Goal: Information Seeking & Learning: Learn about a topic

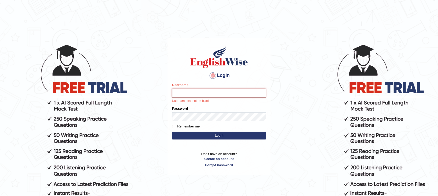
type input "Muhammadshahrukhamjad"
click at [222, 137] on button "Login" at bounding box center [219, 136] width 94 height 8
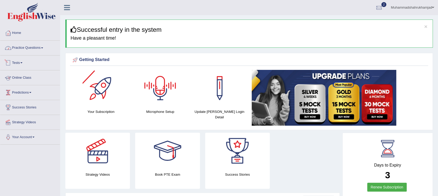
click at [22, 49] on link "Practice Questions" at bounding box center [30, 47] width 60 height 13
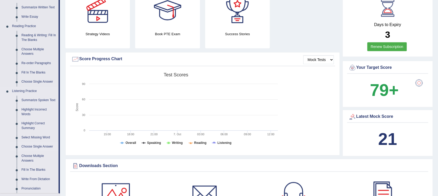
scroll to position [69, 0]
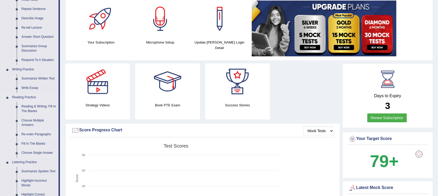
click at [39, 131] on link "Re-order Paragraphs" at bounding box center [38, 134] width 39 height 9
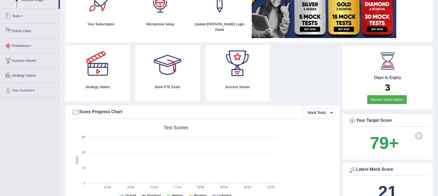
scroll to position [128, 0]
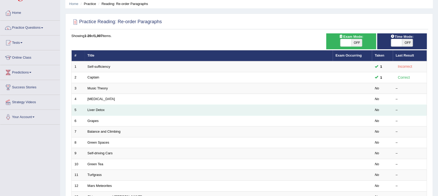
scroll to position [35, 0]
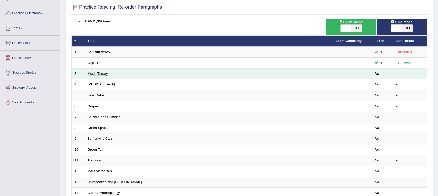
click at [101, 73] on link "Music Theory" at bounding box center [97, 74] width 20 height 4
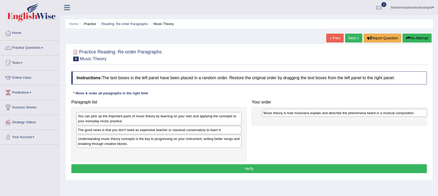
drag, startPoint x: 219, startPoint y: 139, endPoint x: 405, endPoint y: 113, distance: 187.2
click at [405, 113] on div "Music theory is how musicians explain and describe the phenomena heard in a mus…" at bounding box center [344, 113] width 165 height 8
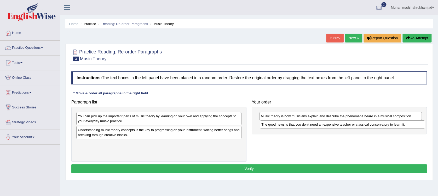
drag, startPoint x: 228, startPoint y: 132, endPoint x: 411, endPoint y: 126, distance: 183.1
click at [411, 126] on div "The good news is that you don't need an expensive teacher or classical conserva…" at bounding box center [342, 125] width 165 height 8
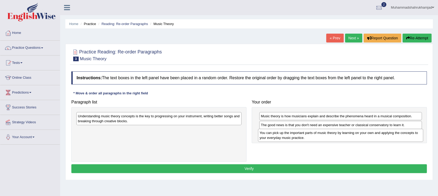
drag, startPoint x: 202, startPoint y: 117, endPoint x: 384, endPoint y: 134, distance: 182.2
click at [384, 134] on div "You can pick up the important parts of music theory by learning on your own and…" at bounding box center [340, 135] width 165 height 13
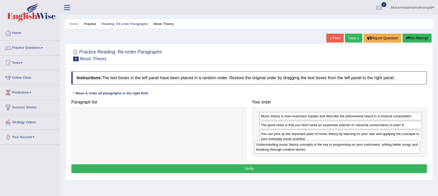
drag, startPoint x: 200, startPoint y: 122, endPoint x: 378, endPoint y: 150, distance: 180.6
click at [378, 150] on div "Understanding music theory concepts is the key to progressing on your instrumen…" at bounding box center [336, 147] width 165 height 13
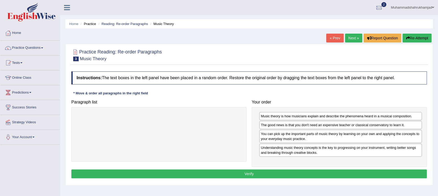
click at [320, 170] on button "Verify" at bounding box center [248, 174] width 355 height 9
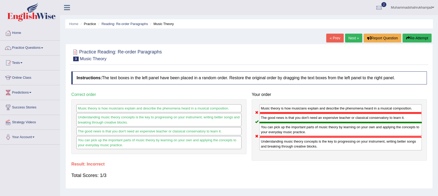
click at [353, 38] on link "Next »" at bounding box center [353, 38] width 17 height 9
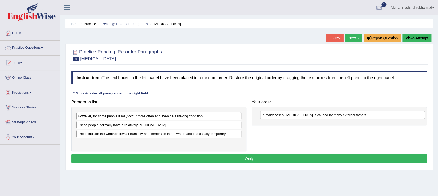
drag, startPoint x: 205, startPoint y: 126, endPoint x: 389, endPoint y: 116, distance: 183.8
click at [389, 116] on div "In many cases, dry skin is caused by many external factors." at bounding box center [342, 115] width 165 height 8
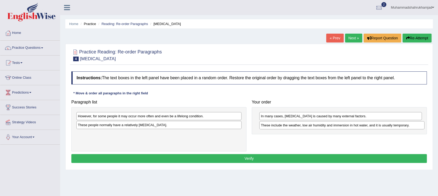
drag, startPoint x: 228, startPoint y: 136, endPoint x: 410, endPoint y: 128, distance: 183.0
click at [410, 128] on div "These include the weather, low air humidity and immersion in hot water, and it …" at bounding box center [341, 125] width 165 height 8
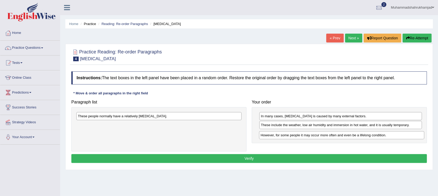
drag, startPoint x: 221, startPoint y: 116, endPoint x: 397, endPoint y: 136, distance: 177.3
click at [397, 136] on div "However, for some people it may occur more often and even be a lifelong conditi…" at bounding box center [341, 135] width 165 height 8
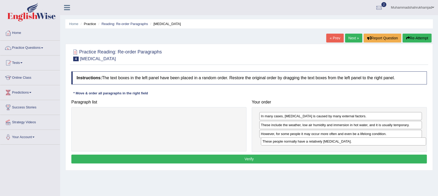
drag, startPoint x: 227, startPoint y: 115, endPoint x: 411, endPoint y: 140, distance: 186.1
click at [411, 140] on div "These people normally have a relatively sensitive skin." at bounding box center [343, 142] width 165 height 8
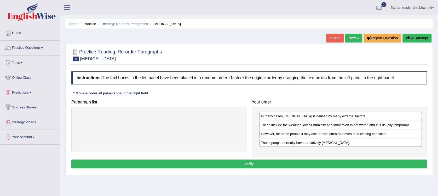
click at [303, 162] on button "Verify" at bounding box center [248, 164] width 355 height 9
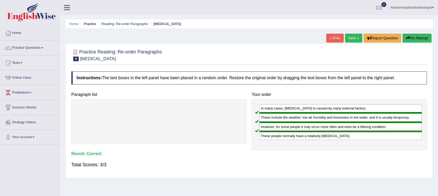
click at [353, 39] on link "Next »" at bounding box center [353, 38] width 17 height 9
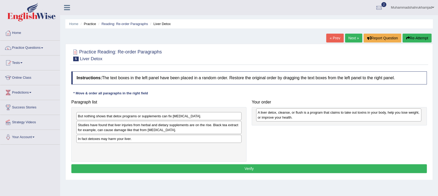
drag, startPoint x: 220, startPoint y: 125, endPoint x: 399, endPoint y: 113, distance: 179.3
click at [399, 113] on div "A liver detox, cleanse, or flush is a program that claims to take out toxins in…" at bounding box center [338, 115] width 165 height 13
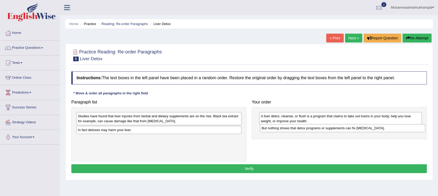
drag, startPoint x: 213, startPoint y: 117, endPoint x: 397, endPoint y: 129, distance: 183.9
click at [397, 129] on div "But nothing shows that detox programs or supplements can fix liver damage." at bounding box center [342, 128] width 165 height 8
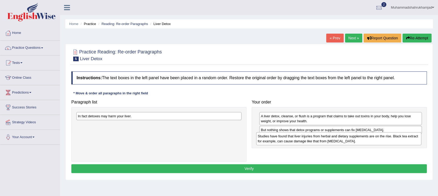
drag, startPoint x: 188, startPoint y: 119, endPoint x: 367, endPoint y: 139, distance: 180.8
click at [367, 139] on div "Studies have found that liver injuries from herbal and dietary supplements are …" at bounding box center [338, 138] width 165 height 13
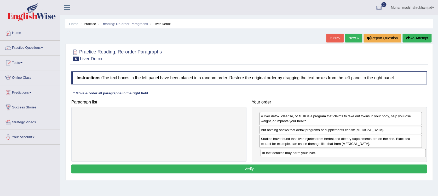
drag, startPoint x: 203, startPoint y: 119, endPoint x: 387, endPoint y: 155, distance: 187.7
click at [387, 155] on div "In fact detoxes may harm your liver." at bounding box center [342, 153] width 165 height 8
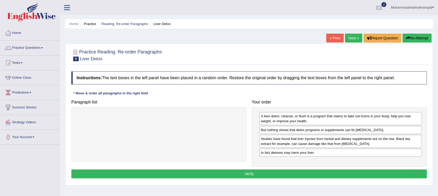
click at [295, 172] on button "Verify" at bounding box center [248, 174] width 355 height 9
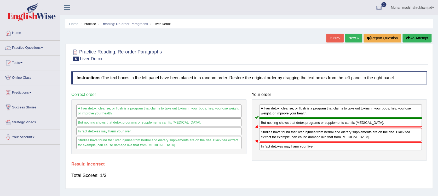
click at [358, 37] on link "Next »" at bounding box center [353, 38] width 17 height 9
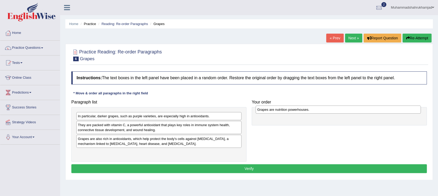
drag, startPoint x: 187, startPoint y: 115, endPoint x: 366, endPoint y: 109, distance: 179.2
click at [366, 109] on div "Grapes are nutrition powerhouses." at bounding box center [337, 110] width 165 height 8
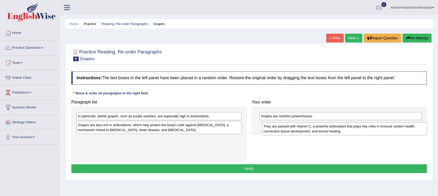
drag, startPoint x: 203, startPoint y: 128, endPoint x: 388, endPoint y: 130, distance: 185.4
click at [388, 130] on div "They are packed with vitamin C, a powerful antioxidant that plays key roles in …" at bounding box center [344, 128] width 165 height 13
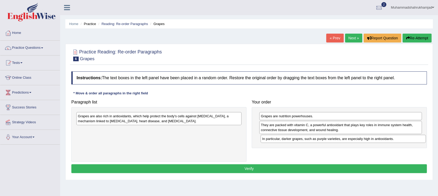
drag, startPoint x: 215, startPoint y: 116, endPoint x: 399, endPoint y: 139, distance: 185.5
click at [399, 139] on div "In particular, darker grapes, such as purple varieties, are especially high in …" at bounding box center [342, 139] width 165 height 8
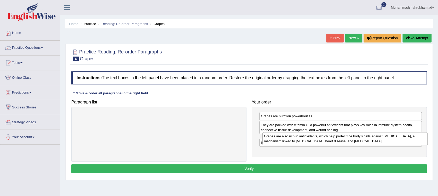
drag, startPoint x: 208, startPoint y: 117, endPoint x: 394, endPoint y: 137, distance: 187.0
click at [394, 137] on div "Grapes are also rich in antioxidants, which help protect the body's cells again…" at bounding box center [344, 138] width 165 height 13
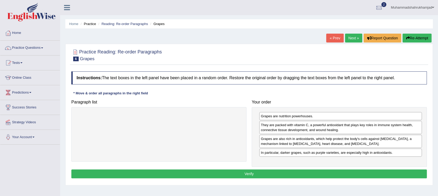
click at [355, 173] on button "Verify" at bounding box center [248, 174] width 355 height 9
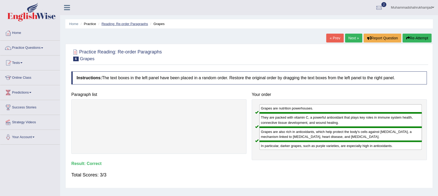
click at [133, 23] on link "Reading: Re-order Paragraphs" at bounding box center [124, 24] width 46 height 4
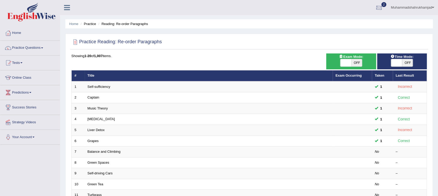
click at [378, 7] on div at bounding box center [379, 8] width 8 height 8
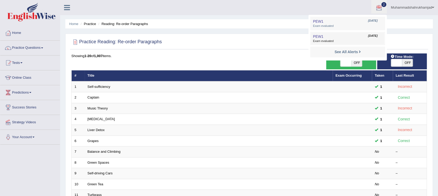
click at [333, 42] on span "Exam evaluated" at bounding box center [347, 41] width 69 height 4
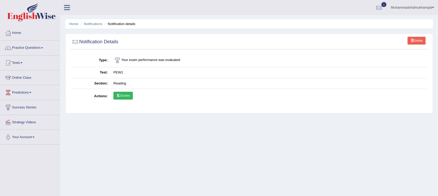
click at [119, 97] on icon at bounding box center [118, 95] width 4 height 3
click at [24, 48] on link "Practice Questions" at bounding box center [30, 47] width 60 height 13
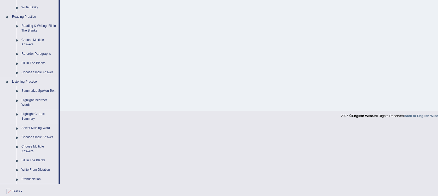
scroll to position [139, 0]
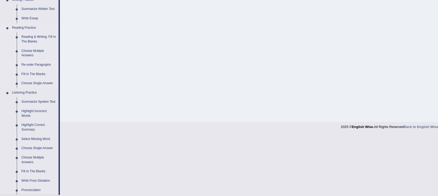
click at [38, 62] on link "Re-order Paragraphs" at bounding box center [38, 64] width 39 height 9
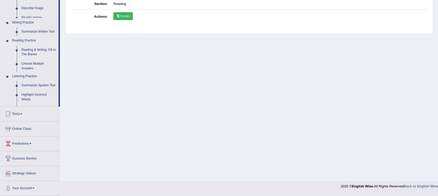
scroll to position [78, 0]
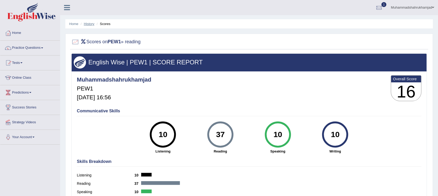
click at [86, 22] on link "History" at bounding box center [89, 24] width 10 height 4
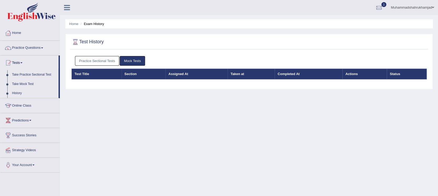
click at [105, 58] on link "Practice Sectional Tests" at bounding box center [97, 61] width 44 height 10
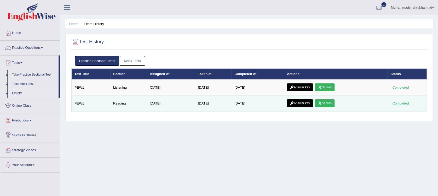
click at [243, 106] on td "[DATE]" at bounding box center [257, 104] width 52 height 16
click at [291, 101] on link "Answer key" at bounding box center [300, 103] width 26 height 8
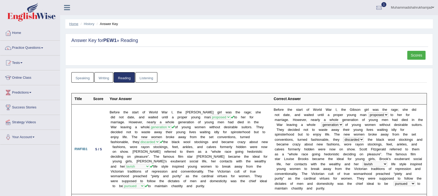
click at [73, 22] on link "Home" at bounding box center [73, 24] width 9 height 4
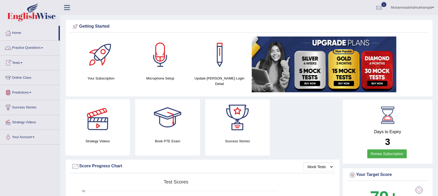
click at [31, 48] on link "Practice Questions" at bounding box center [30, 47] width 60 height 13
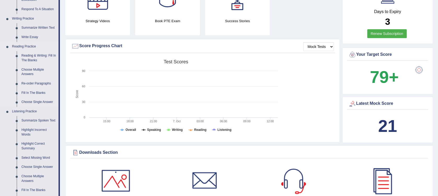
scroll to position [104, 0]
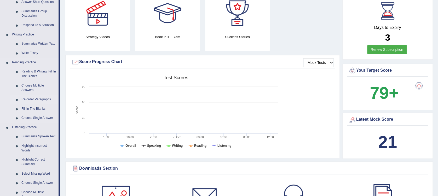
click at [43, 101] on link "Re-order Paragraphs" at bounding box center [38, 99] width 39 height 9
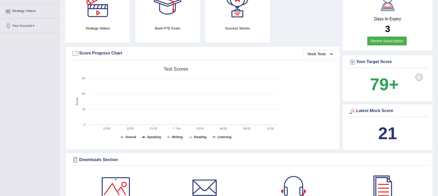
scroll to position [150, 0]
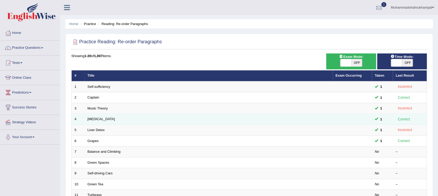
scroll to position [35, 0]
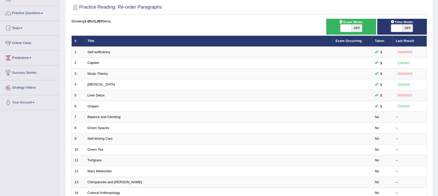
click at [353, 30] on span "OFF" at bounding box center [356, 28] width 11 height 7
checkbox input "true"
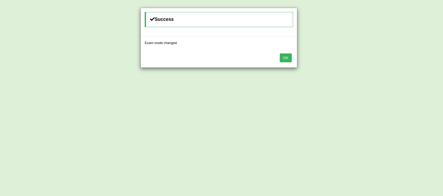
click at [405, 26] on div "Success Exam mode changed OK" at bounding box center [221, 98] width 443 height 196
click at [285, 57] on button "OK" at bounding box center [286, 58] width 12 height 9
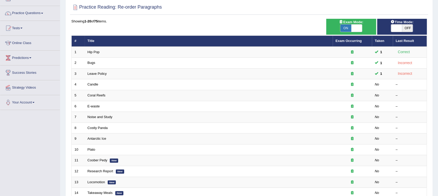
click at [407, 27] on span "OFF" at bounding box center [407, 28] width 11 height 7
checkbox input "true"
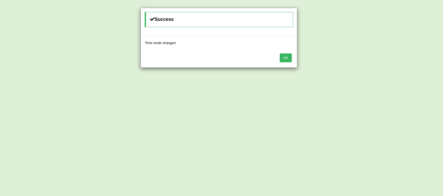
click at [282, 58] on button "OK" at bounding box center [286, 58] width 12 height 9
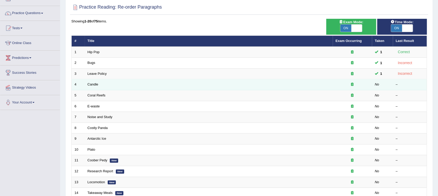
click at [93, 86] on td "Candle" at bounding box center [209, 84] width 248 height 11
click at [93, 84] on link "Candle" at bounding box center [92, 85] width 11 height 4
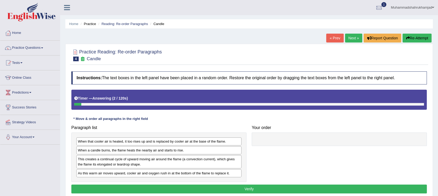
scroll to position [35, 0]
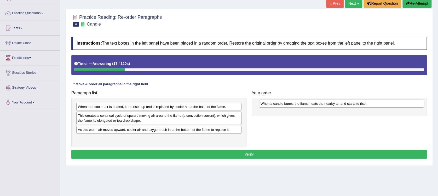
drag, startPoint x: 206, startPoint y: 116, endPoint x: 388, endPoint y: 104, distance: 182.9
click at [388, 104] on div "When a candle burns, the flame heats the nearby air and starts to rise." at bounding box center [341, 104] width 165 height 8
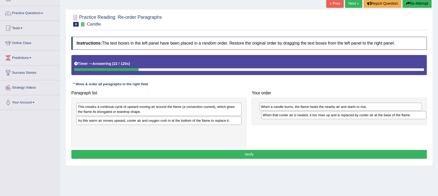
drag, startPoint x: 142, startPoint y: 107, endPoint x: 327, endPoint y: 115, distance: 184.8
click at [327, 115] on div "When that cooler air is heated, it too rises up and is replaced by cooler air a…" at bounding box center [343, 115] width 165 height 8
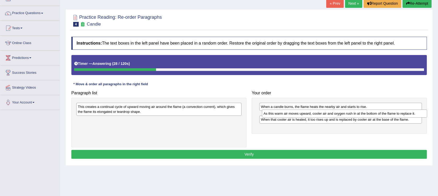
drag, startPoint x: 214, startPoint y: 123, endPoint x: 399, endPoint y: 115, distance: 185.3
click at [399, 115] on div "As this warm air moves upward, cooler air and oxygen rush in at the bottom of t…" at bounding box center [344, 114] width 165 height 8
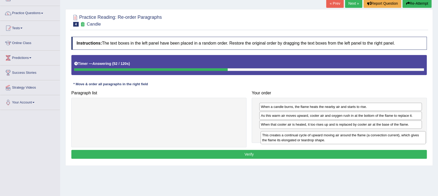
drag, startPoint x: 192, startPoint y: 110, endPoint x: 376, endPoint y: 139, distance: 186.3
click at [376, 139] on div "This creates a continual cycle of upward moving air around the flame (a convect…" at bounding box center [342, 137] width 165 height 13
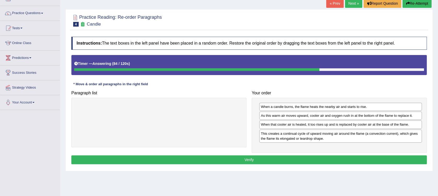
click at [272, 157] on button "Verify" at bounding box center [248, 160] width 355 height 9
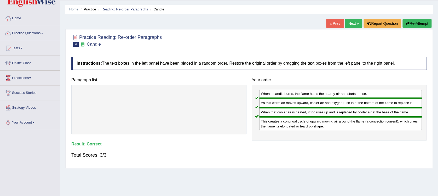
scroll to position [0, 0]
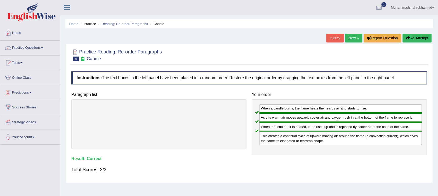
click at [358, 36] on link "Next »" at bounding box center [353, 38] width 17 height 9
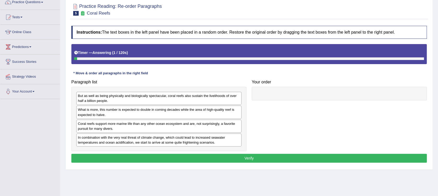
scroll to position [35, 0]
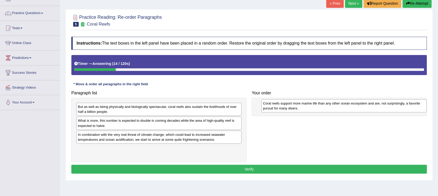
drag, startPoint x: 207, startPoint y: 136, endPoint x: 392, endPoint y: 105, distance: 187.1
click at [392, 105] on div "Coral reefs support more marine life than any other ocean ecosystem and are, no…" at bounding box center [343, 105] width 165 height 13
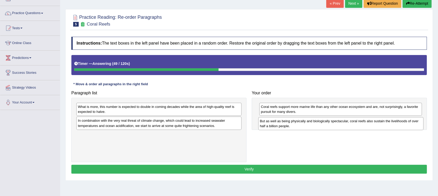
drag, startPoint x: 130, startPoint y: 110, endPoint x: 311, endPoint y: 125, distance: 182.3
click at [311, 125] on div "But as well as being physically and biologically spectacular, coral reefs also …" at bounding box center [340, 123] width 165 height 13
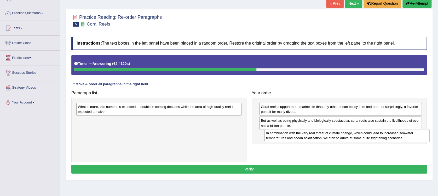
drag, startPoint x: 217, startPoint y: 124, endPoint x: 403, endPoint y: 137, distance: 186.4
click at [403, 137] on div "In combination with the very real threat of climate change, which could lead to…" at bounding box center [346, 135] width 165 height 13
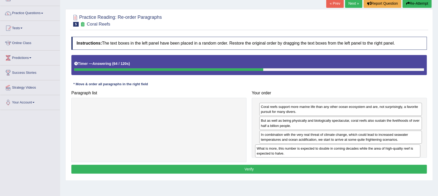
drag, startPoint x: 200, startPoint y: 107, endPoint x: 380, endPoint y: 148, distance: 184.7
click at [380, 148] on div "What is more, this number is expected to double in coming decades while the are…" at bounding box center [337, 151] width 165 height 13
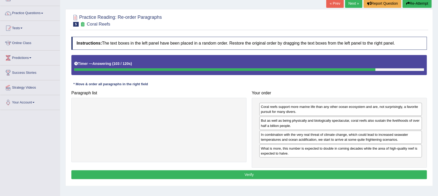
drag, startPoint x: 395, startPoint y: 172, endPoint x: 395, endPoint y: 175, distance: 2.9
click at [395, 175] on button "Verify" at bounding box center [248, 174] width 355 height 9
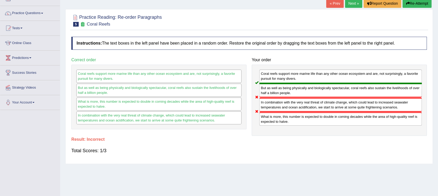
scroll to position [0, 0]
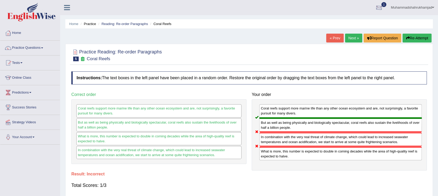
click at [380, 5] on div at bounding box center [379, 8] width 8 height 8
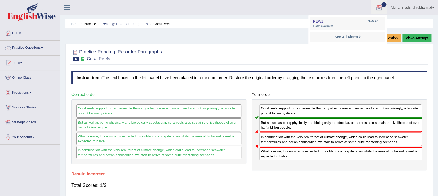
click at [259, 47] on div at bounding box center [248, 55] width 355 height 16
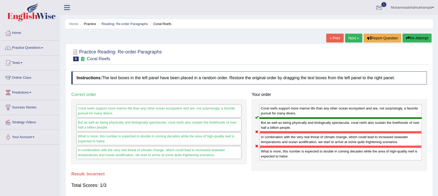
click at [378, 6] on div at bounding box center [379, 8] width 8 height 8
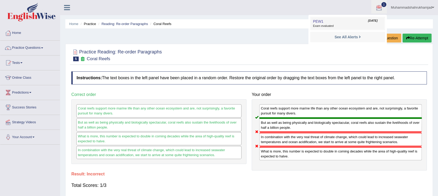
click at [319, 22] on span "PEW1" at bounding box center [318, 21] width 10 height 4
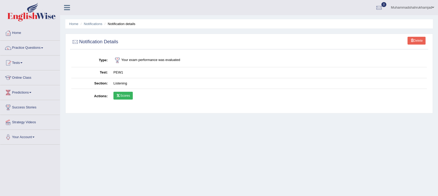
click at [115, 93] on link "Scores" at bounding box center [122, 96] width 19 height 8
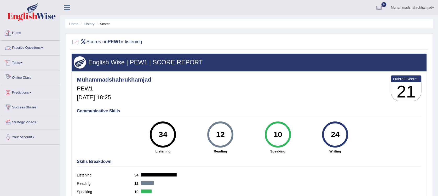
click at [17, 34] on link "Home" at bounding box center [30, 32] width 60 height 13
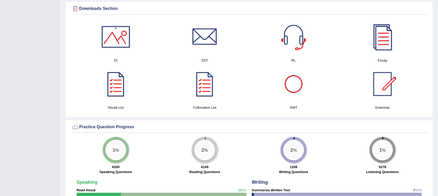
scroll to position [209, 0]
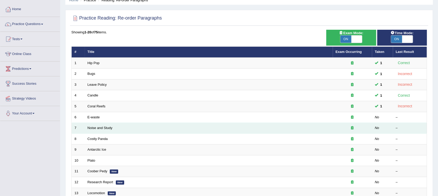
scroll to position [35, 0]
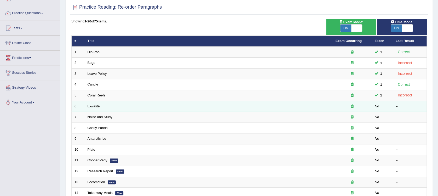
click at [97, 107] on link "E-waste" at bounding box center [93, 106] width 12 height 4
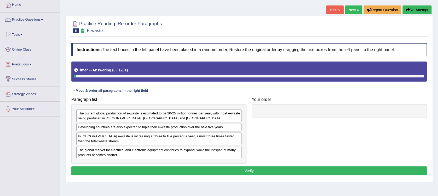
scroll to position [35, 0]
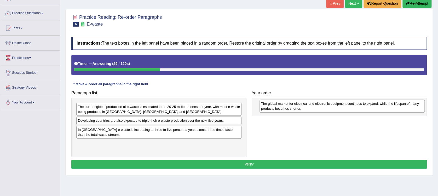
drag, startPoint x: 214, startPoint y: 146, endPoint x: 397, endPoint y: 106, distance: 187.3
click at [397, 106] on div "The global market for electrical and electronic equipment continues to expand, …" at bounding box center [341, 106] width 165 height 13
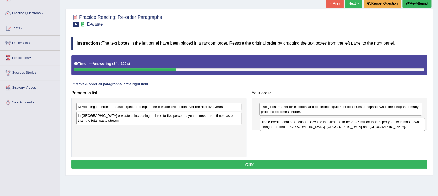
drag, startPoint x: 222, startPoint y: 109, endPoint x: 404, endPoint y: 122, distance: 183.0
click at [404, 123] on div "The current global production of e-waste is estimated to be 20-25 million tonne…" at bounding box center [342, 124] width 165 height 13
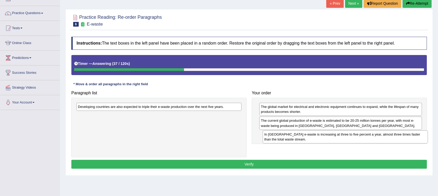
drag, startPoint x: 207, startPoint y: 117, endPoint x: 393, endPoint y: 136, distance: 187.1
click at [393, 136] on div "In [GEOGRAPHIC_DATA] e-waste is increasing at three to five percent a year, alm…" at bounding box center [344, 137] width 165 height 13
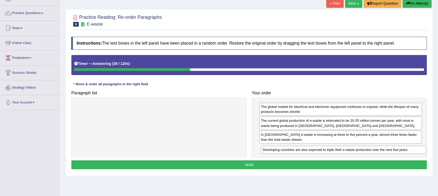
drag, startPoint x: 229, startPoint y: 102, endPoint x: 402, endPoint y: 149, distance: 179.0
click at [402, 149] on div "Developing countries are also expected to triple their e-waste production over …" at bounding box center [343, 150] width 165 height 8
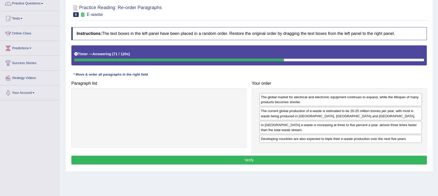
scroll to position [69, 0]
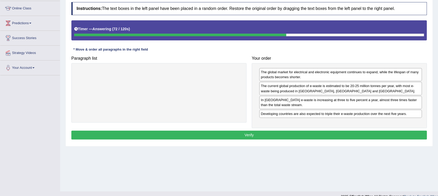
click at [353, 135] on button "Verify" at bounding box center [248, 135] width 355 height 9
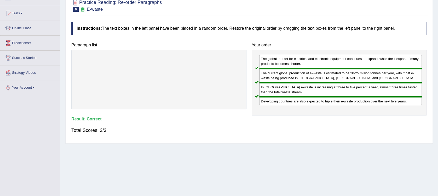
scroll to position [35, 0]
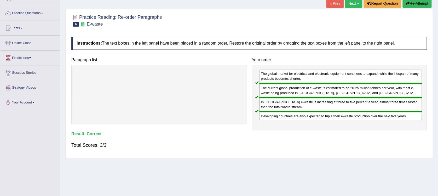
click at [351, 6] on link "Next »" at bounding box center [353, 3] width 17 height 9
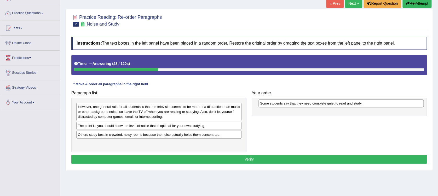
drag, startPoint x: 187, startPoint y: 126, endPoint x: 369, endPoint y: 104, distance: 183.3
click at [369, 104] on div "Some students say that they need complete quiet to read and study." at bounding box center [340, 103] width 165 height 8
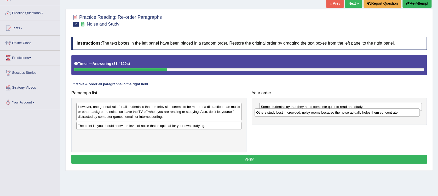
drag, startPoint x: 196, startPoint y: 135, endPoint x: 374, endPoint y: 113, distance: 179.4
click at [374, 113] on div "Others study best in crowded, noisy rooms because the noise actually helps them…" at bounding box center [336, 113] width 165 height 8
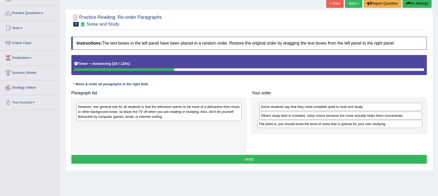
drag, startPoint x: 180, startPoint y: 127, endPoint x: 360, endPoint y: 125, distance: 180.7
click at [360, 125] on div "The point is, you should know the level of noise that is optimal for your own s…" at bounding box center [339, 124] width 165 height 8
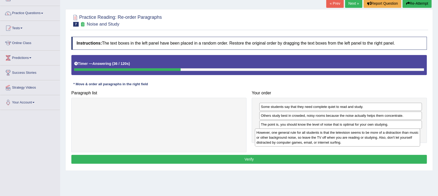
drag, startPoint x: 196, startPoint y: 113, endPoint x: 374, endPoint y: 137, distance: 179.5
click at [374, 137] on div "However, one general rule for all students is that the television seems to be m…" at bounding box center [337, 138] width 165 height 18
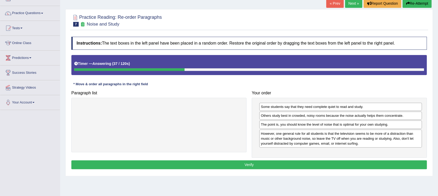
click at [316, 162] on button "Verify" at bounding box center [248, 165] width 355 height 9
